Goal: Information Seeking & Learning: Check status

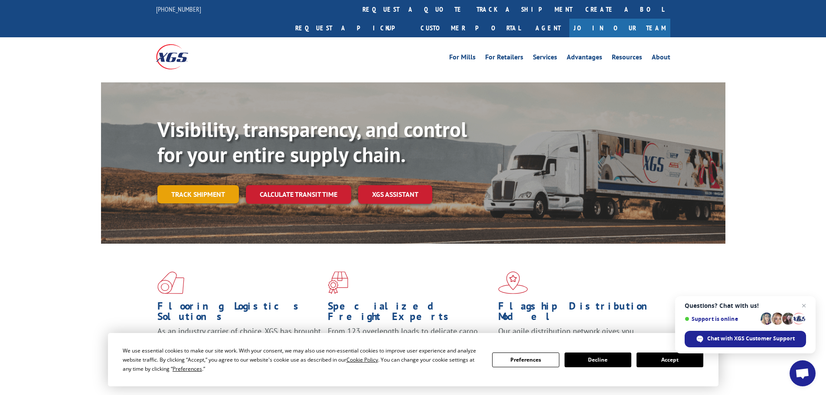
click at [188, 185] on link "Track shipment" at bounding box center [198, 194] width 82 height 18
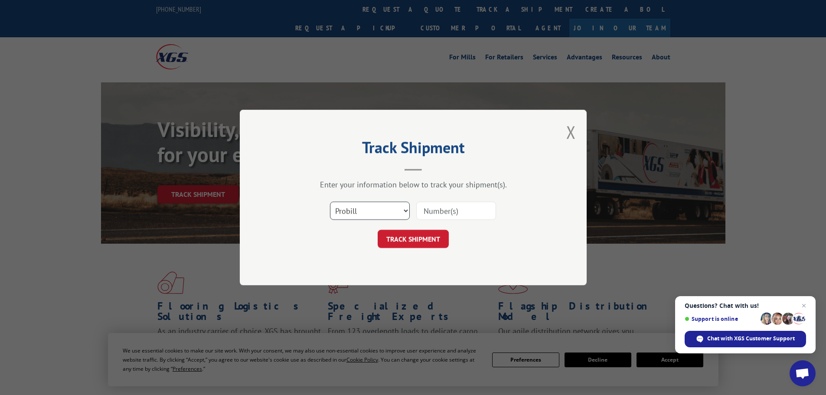
click at [360, 213] on select "Select category... Probill BOL PO" at bounding box center [370, 211] width 80 height 18
select select "bol"
click at [330, 202] on select "Select category... Probill BOL PO" at bounding box center [370, 211] width 80 height 18
paste input "5090321"
type input "5090321"
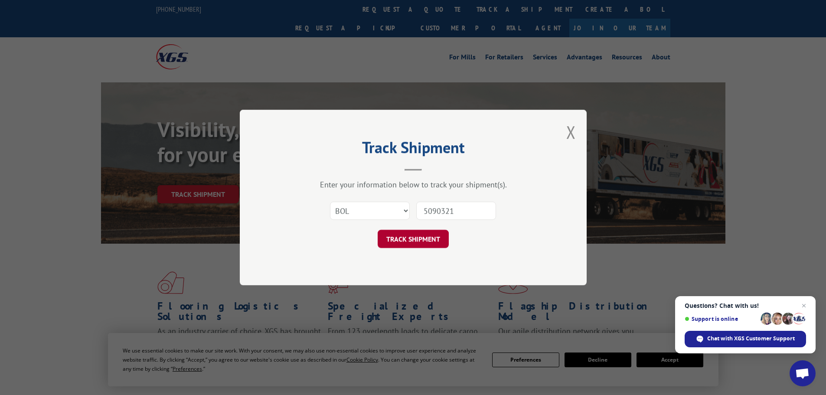
click at [425, 237] on button "TRACK SHIPMENT" at bounding box center [413, 239] width 71 height 18
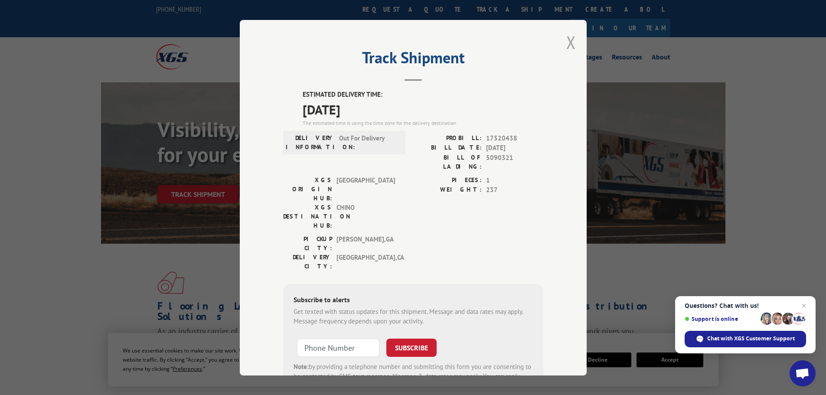
click at [566, 40] on button "Close modal" at bounding box center [571, 42] width 10 height 23
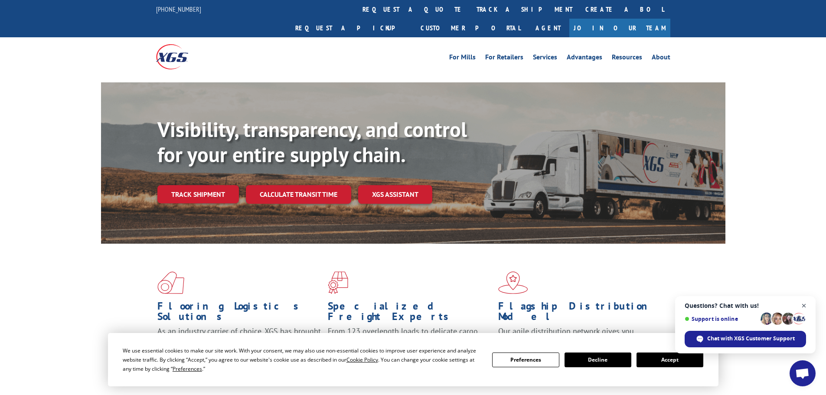
click at [805, 306] on span "Open chat" at bounding box center [804, 305] width 11 height 11
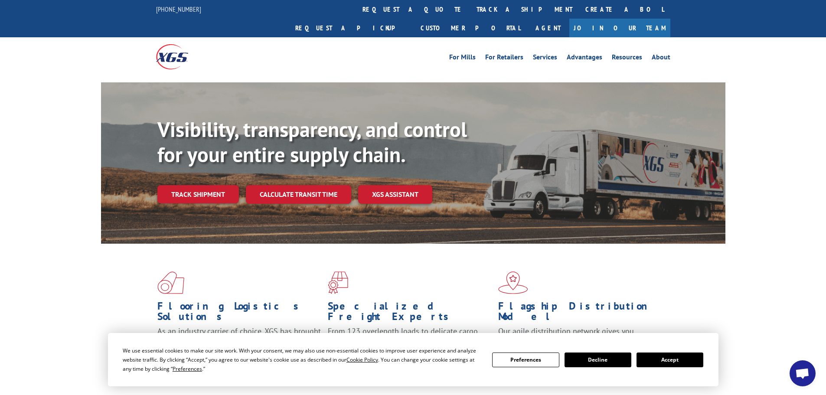
click at [682, 364] on button "Accept" at bounding box center [670, 360] width 67 height 15
